Goal: Task Accomplishment & Management: Manage account settings

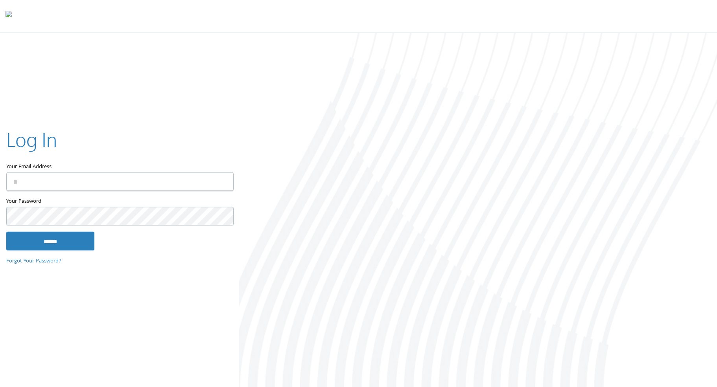
click at [198, 184] on input "Your Email Address" at bounding box center [119, 181] width 227 height 18
click at [0, 387] on com-1password-button at bounding box center [0, 389] width 0 height 0
type input "**********"
